Goal: Check status: Check status

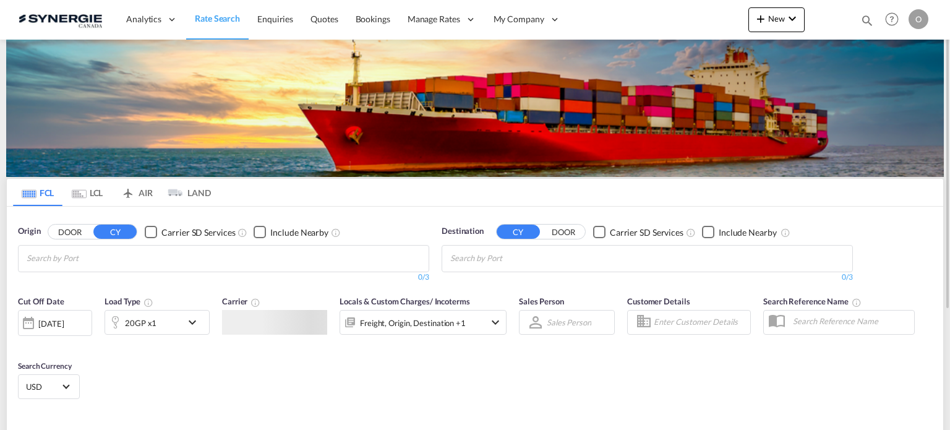
click at [861, 22] on md-icon "icon-magnify" at bounding box center [867, 21] width 14 height 14
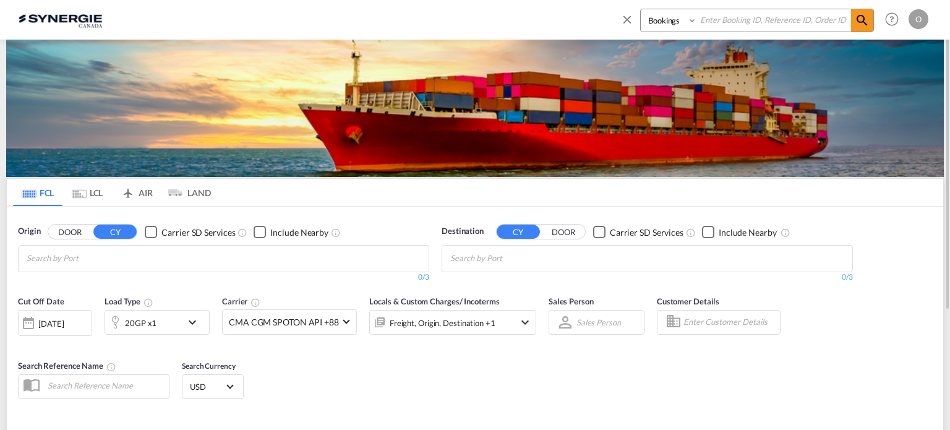
click at [659, 17] on select "Bookings Quotes Enquiries" at bounding box center [670, 20] width 59 height 22
select select "Quotes"
click at [641, 9] on select "Bookings Quotes Enquiries" at bounding box center [670, 20] width 59 height 22
click at [725, 21] on input at bounding box center [774, 20] width 154 height 22
paste input "syc000011161"
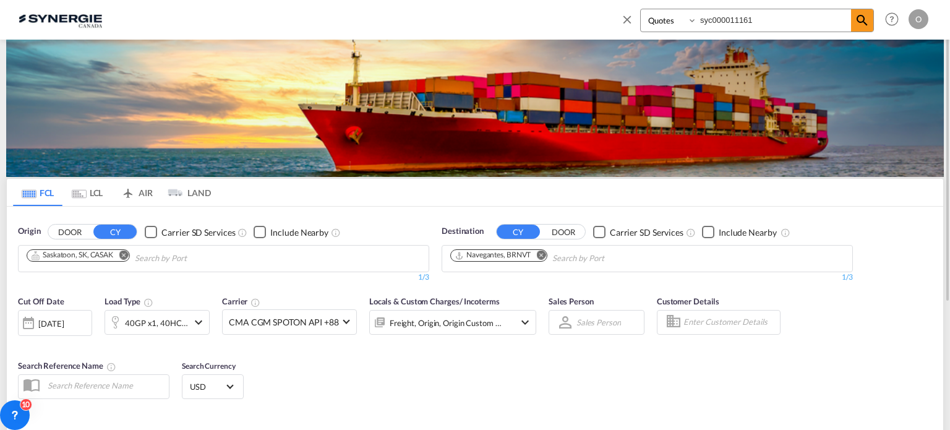
type input "syc000011161"
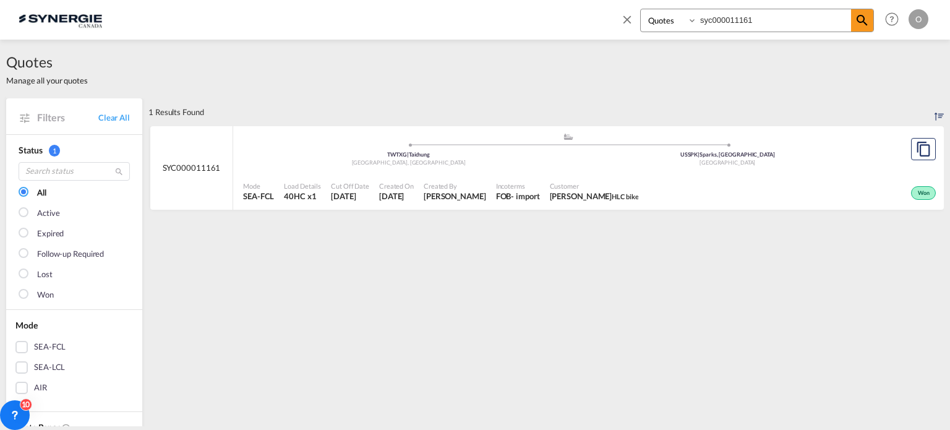
click at [531, 170] on div ".a{fill:#aaa8ad;} .a{fill:#aaa8ad;} TWTXG | Taichung Taiwan, Province of China …" at bounding box center [568, 152] width 650 height 40
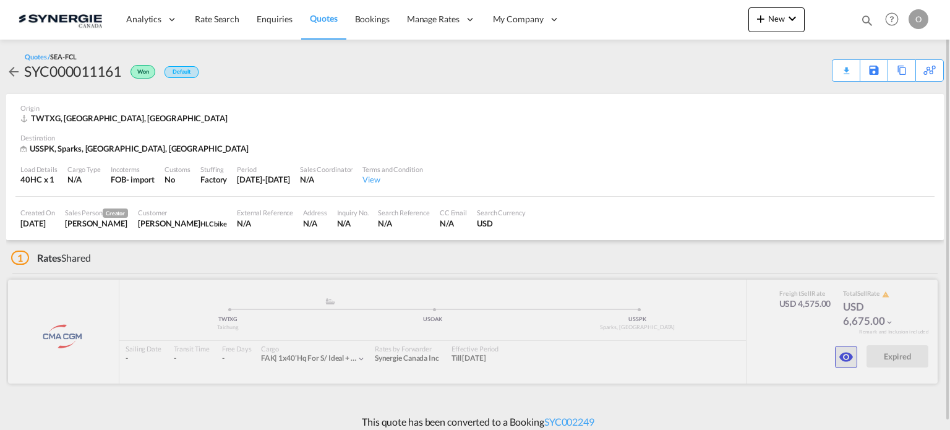
click at [839, 352] on md-icon "icon-eye" at bounding box center [846, 356] width 15 height 15
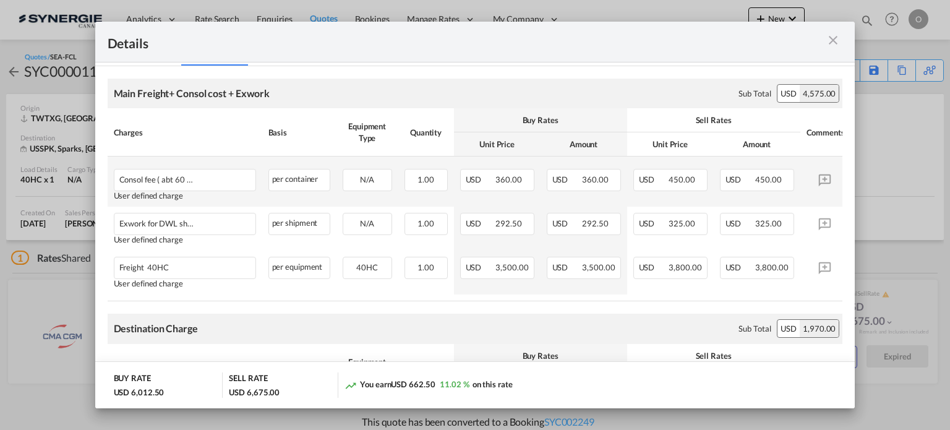
scroll to position [247, 0]
